Goal: Transaction & Acquisition: Purchase product/service

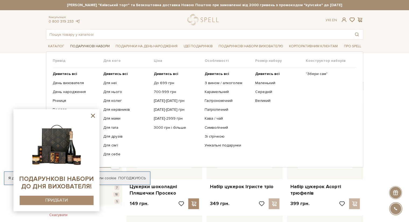
click at [90, 47] on link "Подарункові набори" at bounding box center [90, 46] width 44 height 8
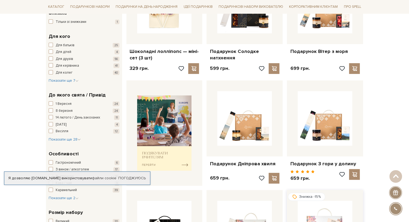
scroll to position [161, 0]
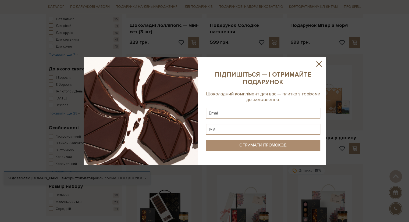
click at [315, 64] on icon at bounding box center [319, 63] width 9 height 9
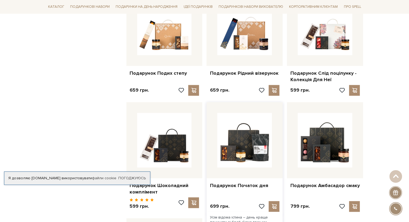
scroll to position [511, 0]
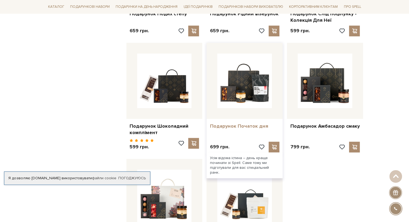
click at [249, 123] on link "Подарунок Початок дня" at bounding box center [245, 126] width 70 height 6
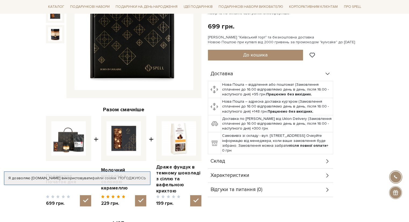
scroll to position [54, 0]
